Goal: Navigation & Orientation: Find specific page/section

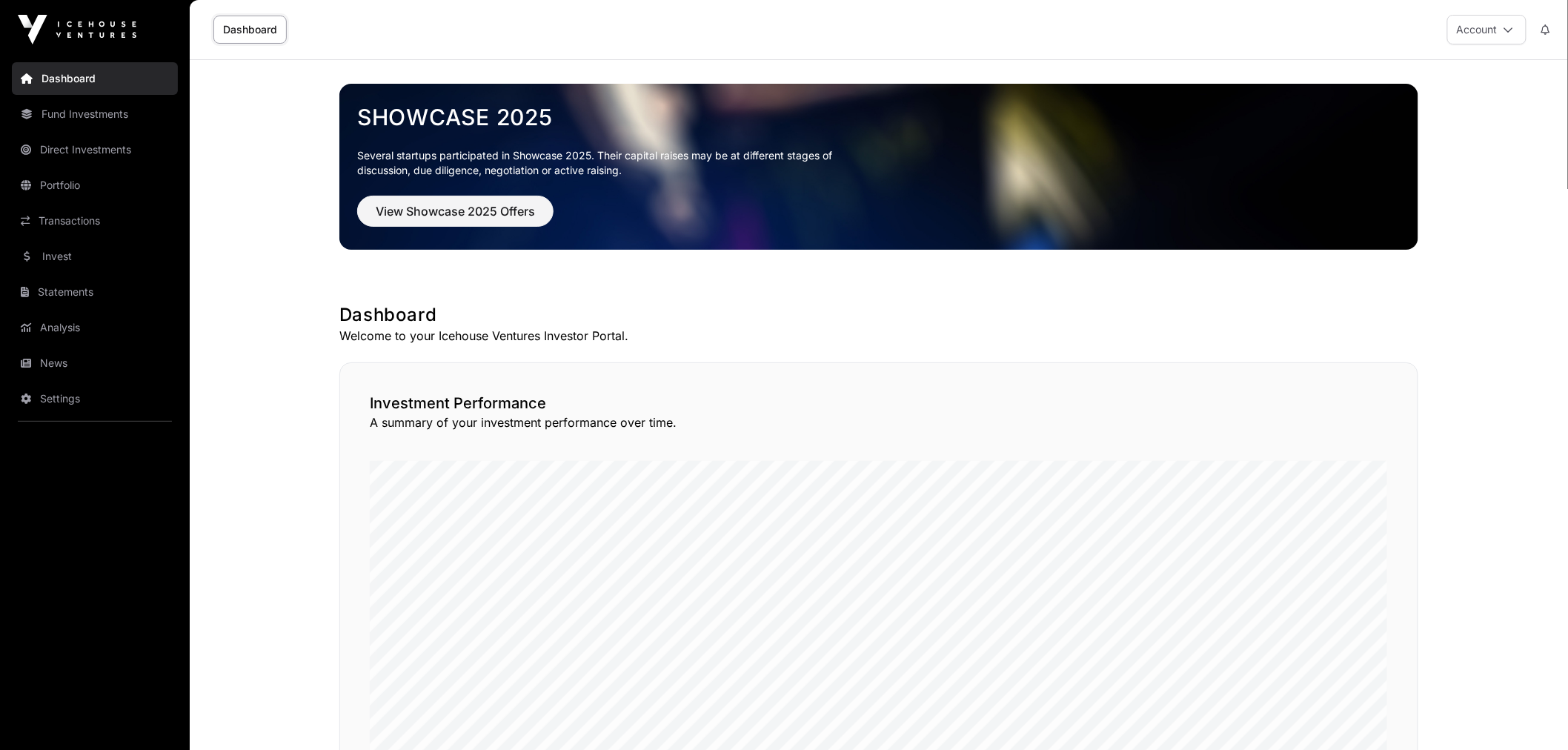
click at [115, 179] on link "Portfolio" at bounding box center [95, 185] width 166 height 33
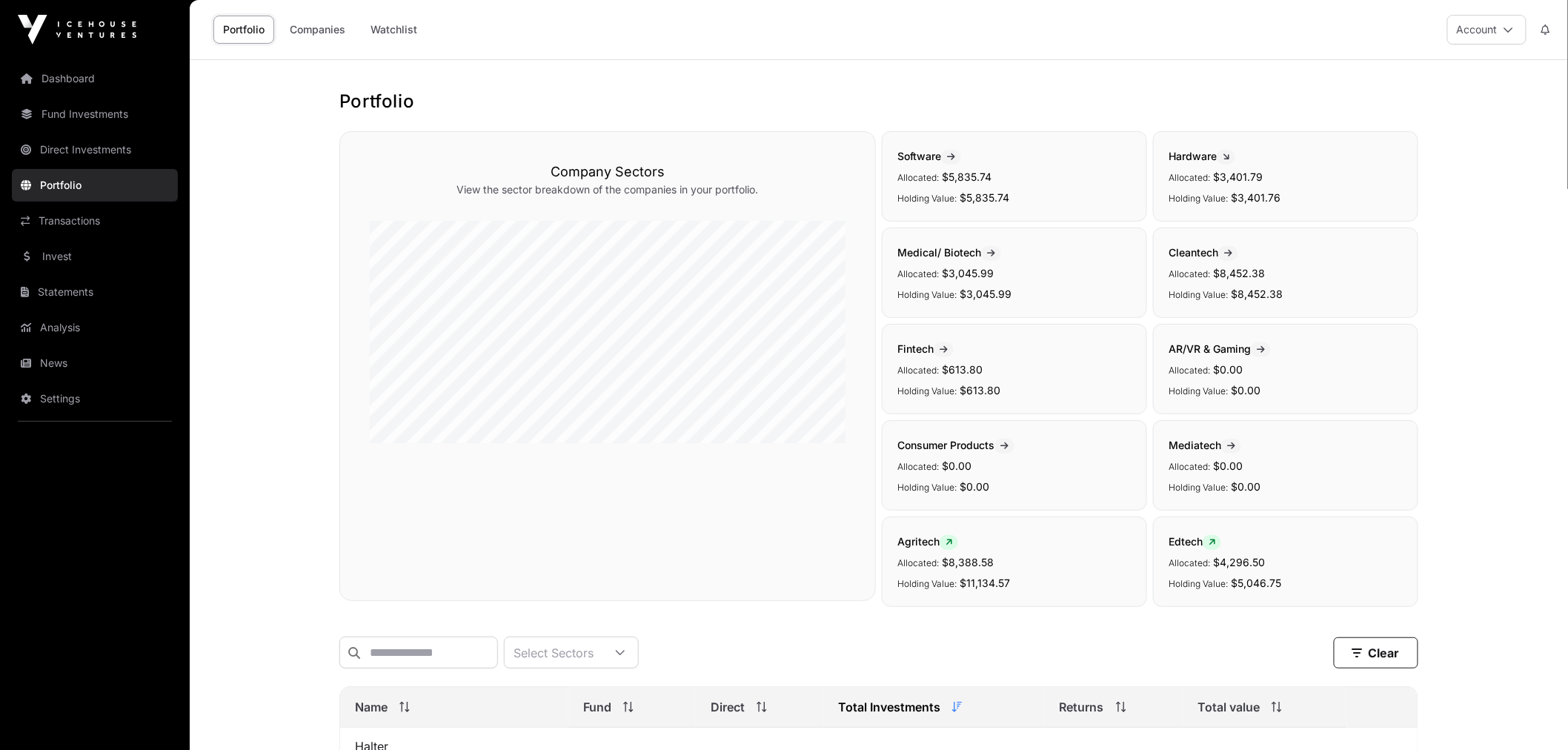
click at [383, 25] on link "Watchlist" at bounding box center [393, 30] width 66 height 28
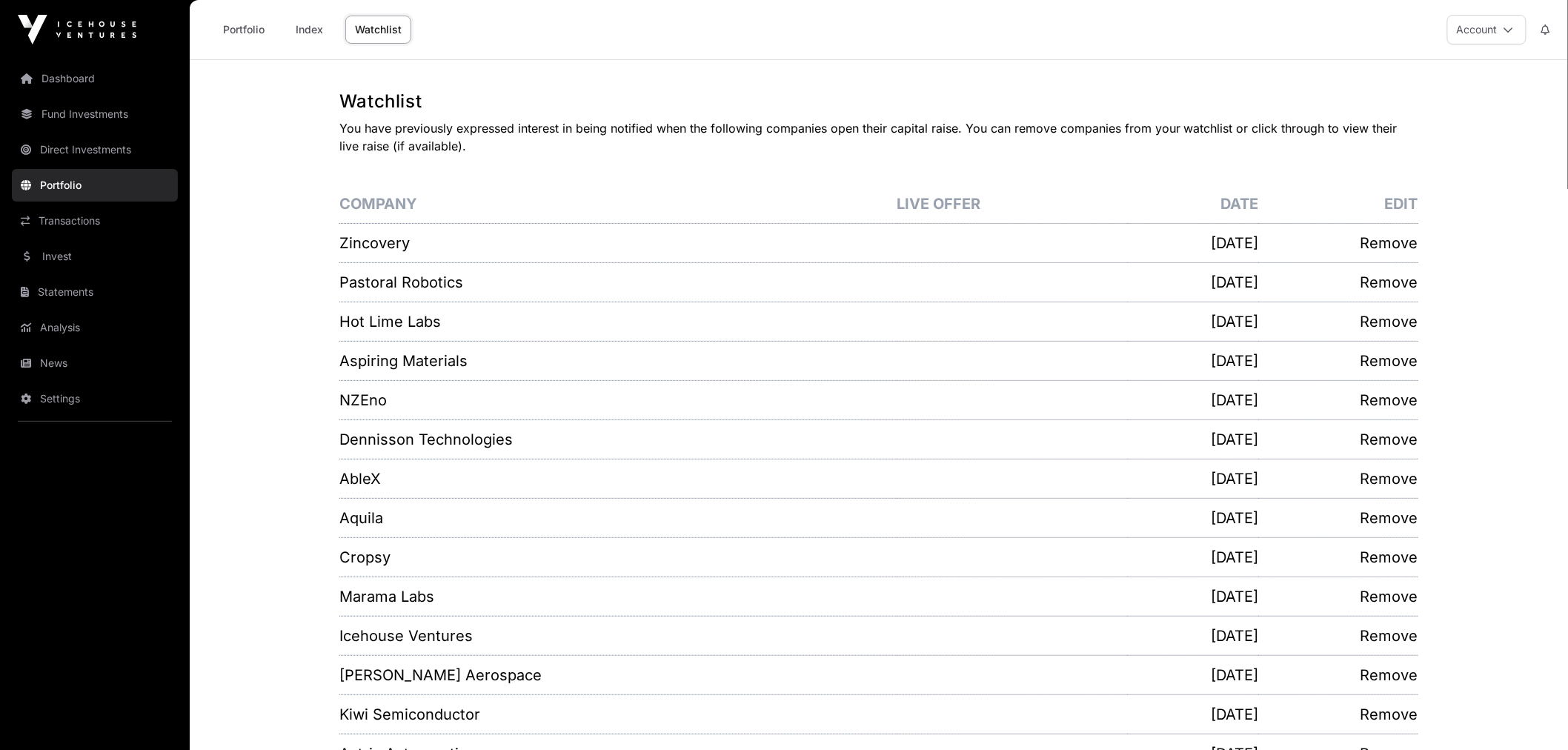
click at [105, 254] on link "Invest" at bounding box center [95, 256] width 166 height 33
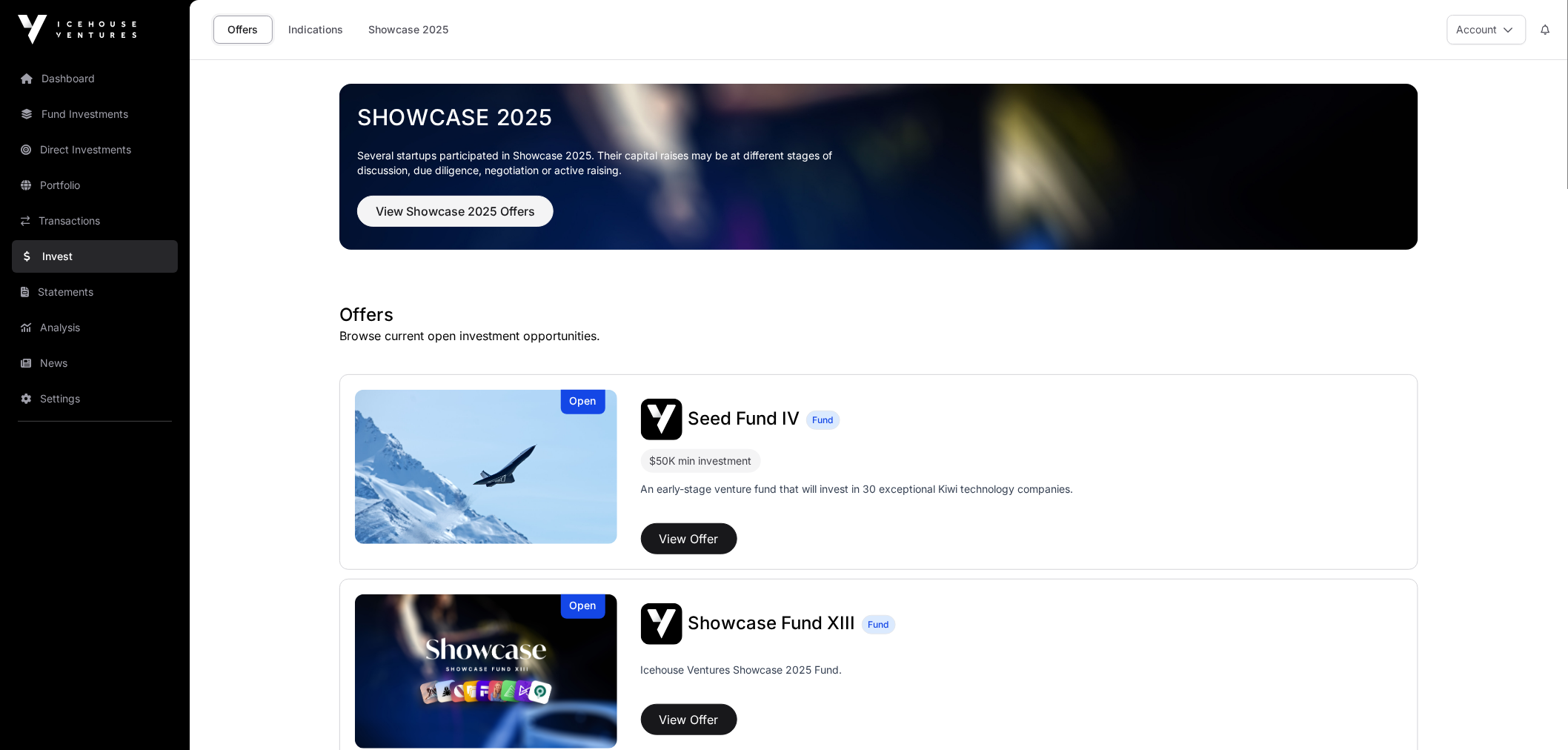
click at [307, 35] on link "Indications" at bounding box center [316, 30] width 74 height 28
